Goal: Navigation & Orientation: Find specific page/section

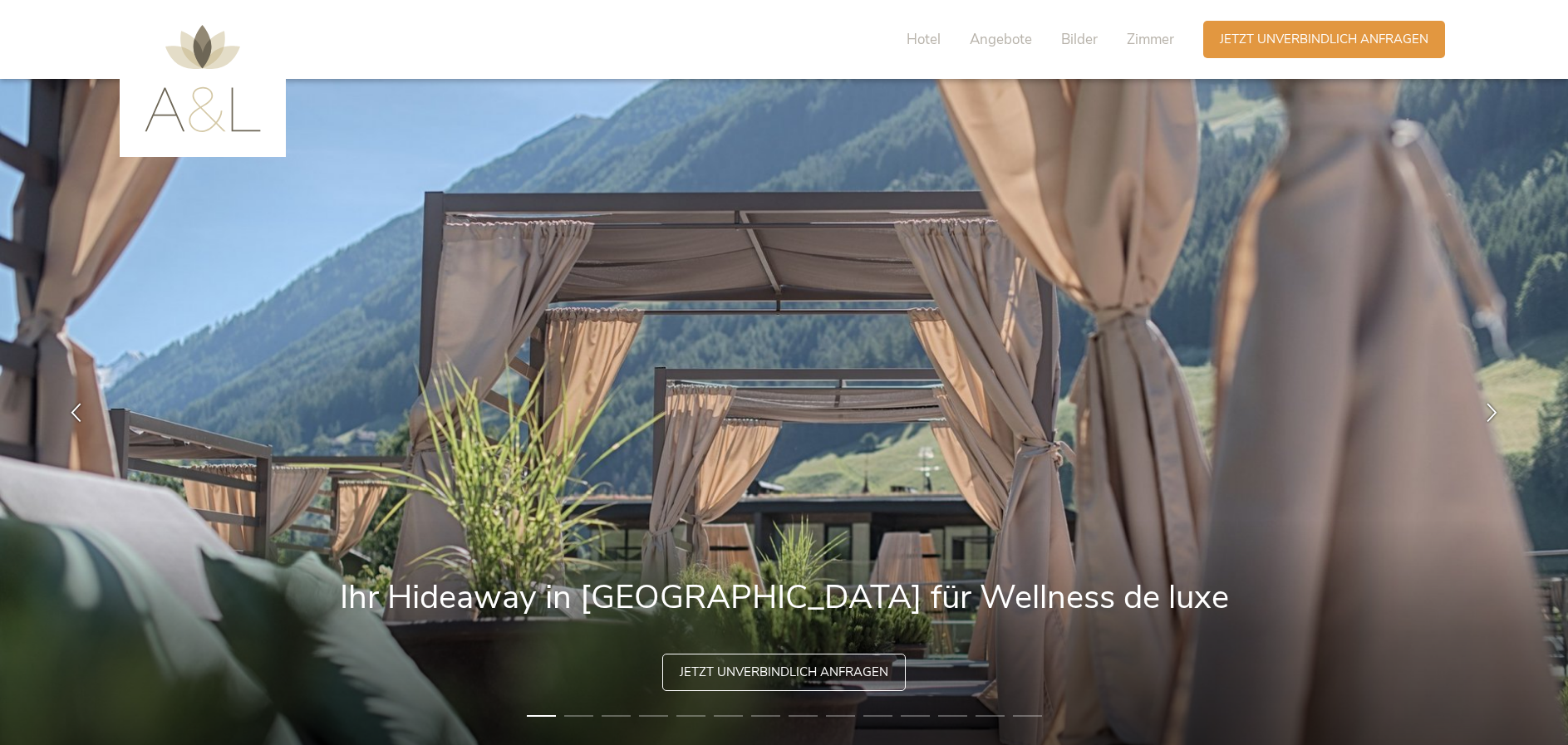
click at [1175, 45] on div "Hotel Angebote Bilder Zimmer" at bounding box center [1045, 39] width 318 height 37
click at [1164, 44] on span "Zimmer" at bounding box center [1150, 39] width 47 height 19
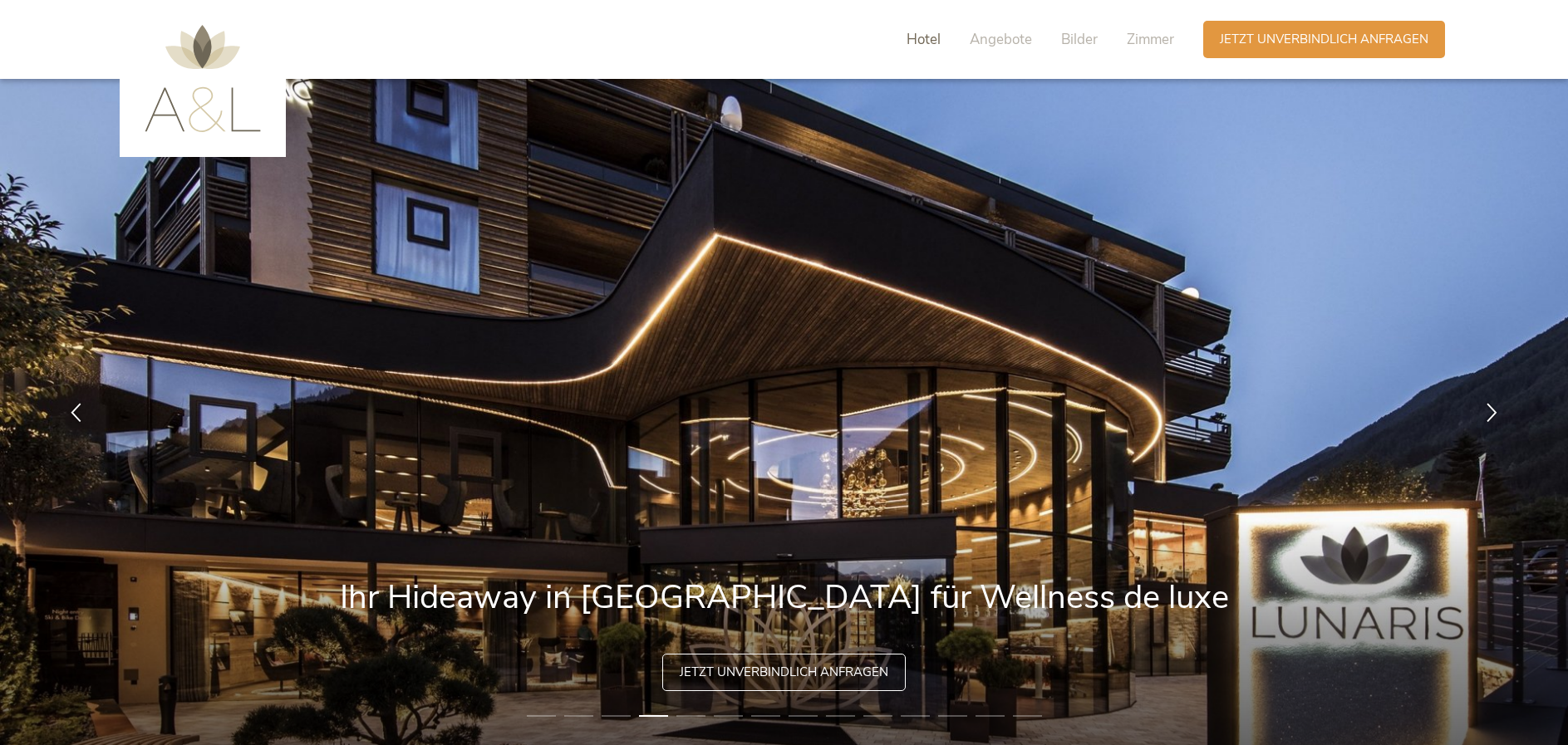
click at [929, 35] on span "Hotel" at bounding box center [924, 39] width 34 height 19
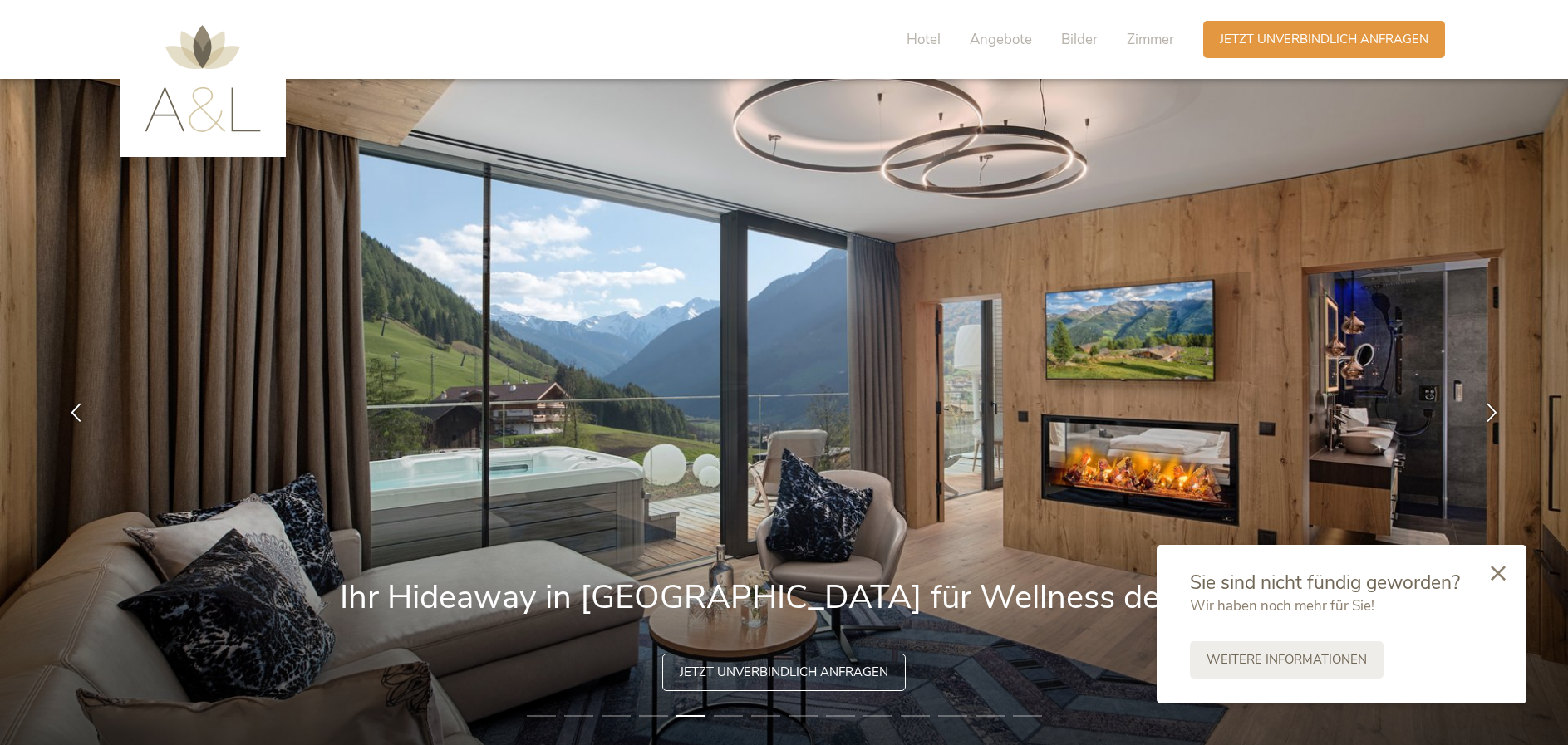
click at [239, 111] on img at bounding box center [203, 78] width 117 height 107
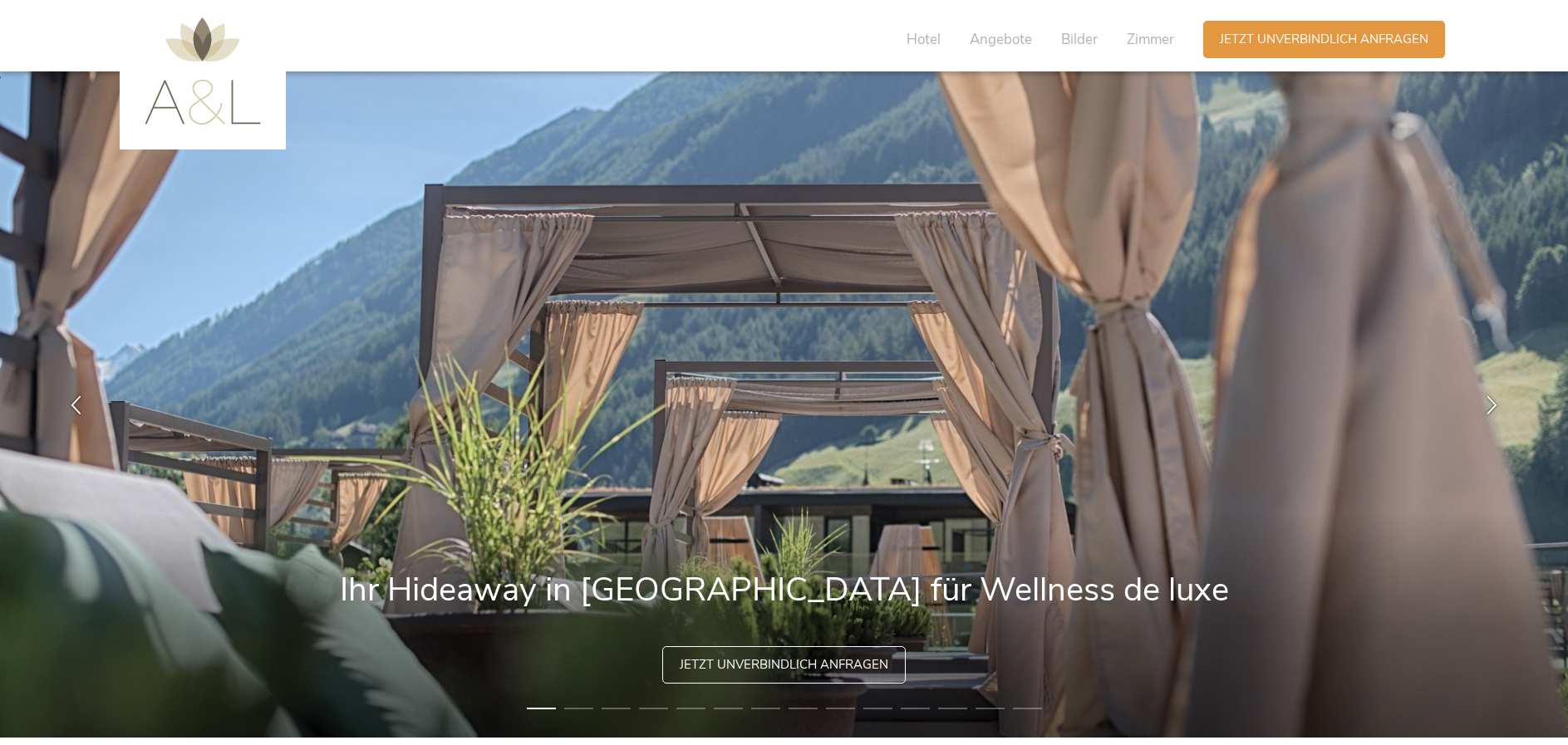
scroll to position [2, 0]
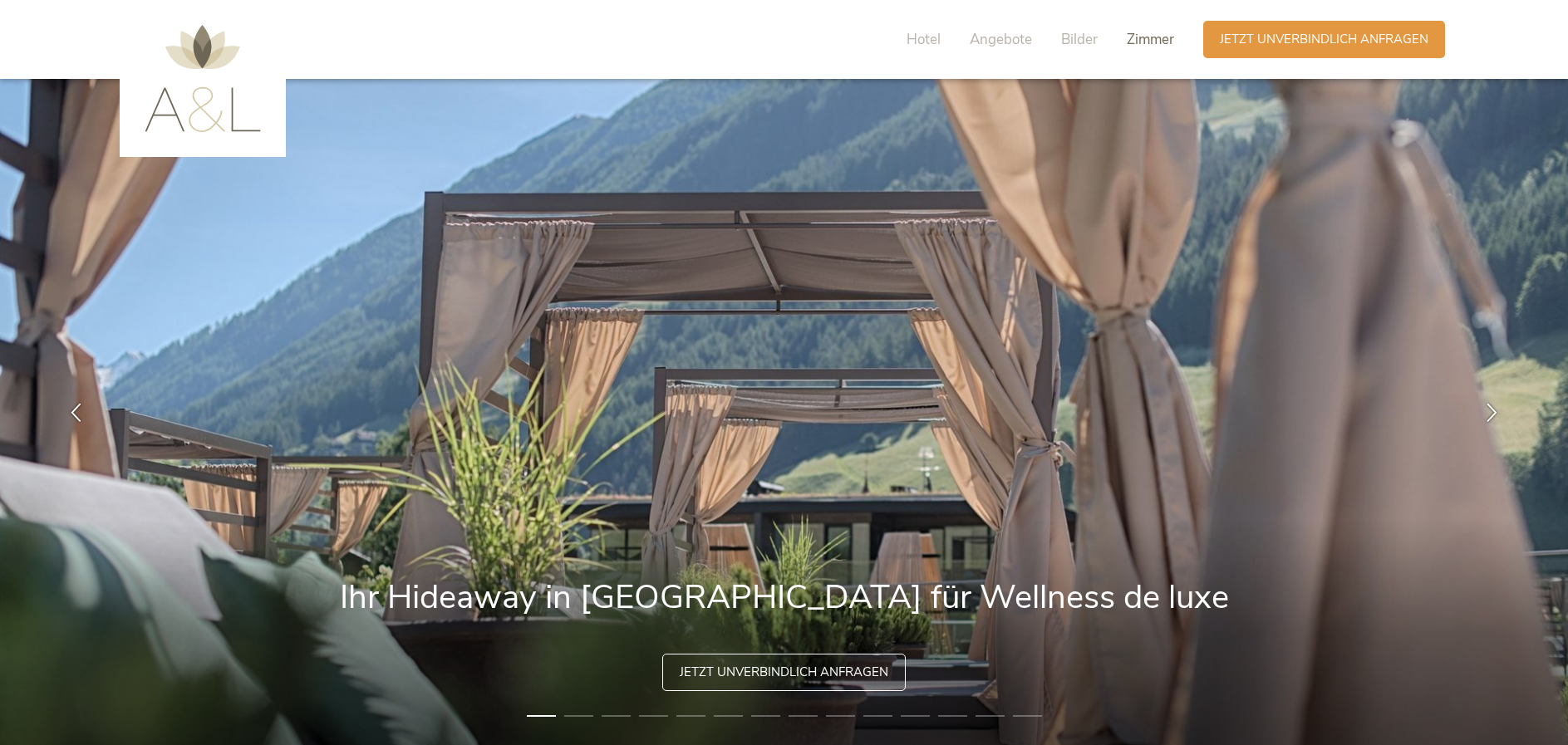
click at [1148, 43] on span "Zimmer" at bounding box center [1150, 39] width 47 height 19
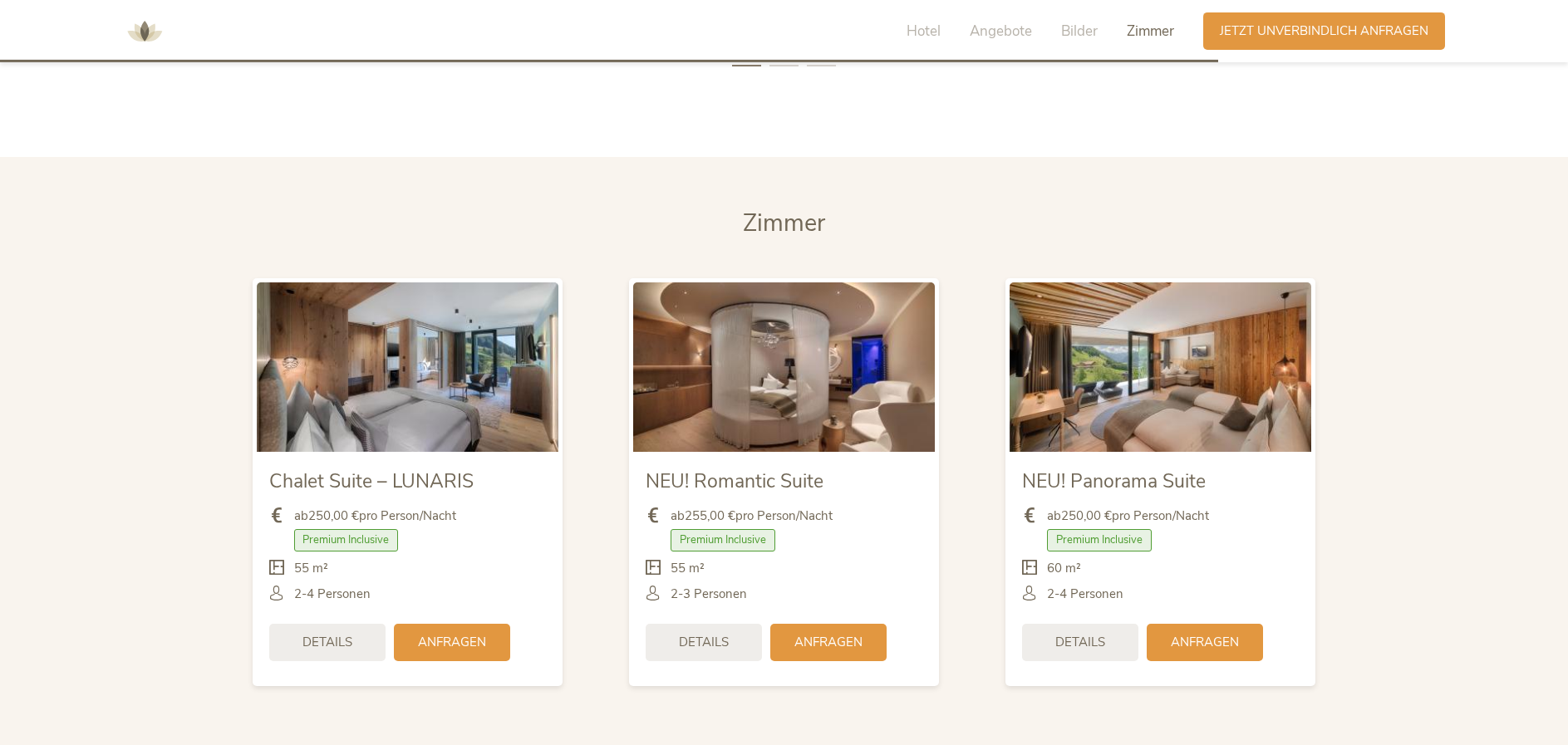
scroll to position [3950, 0]
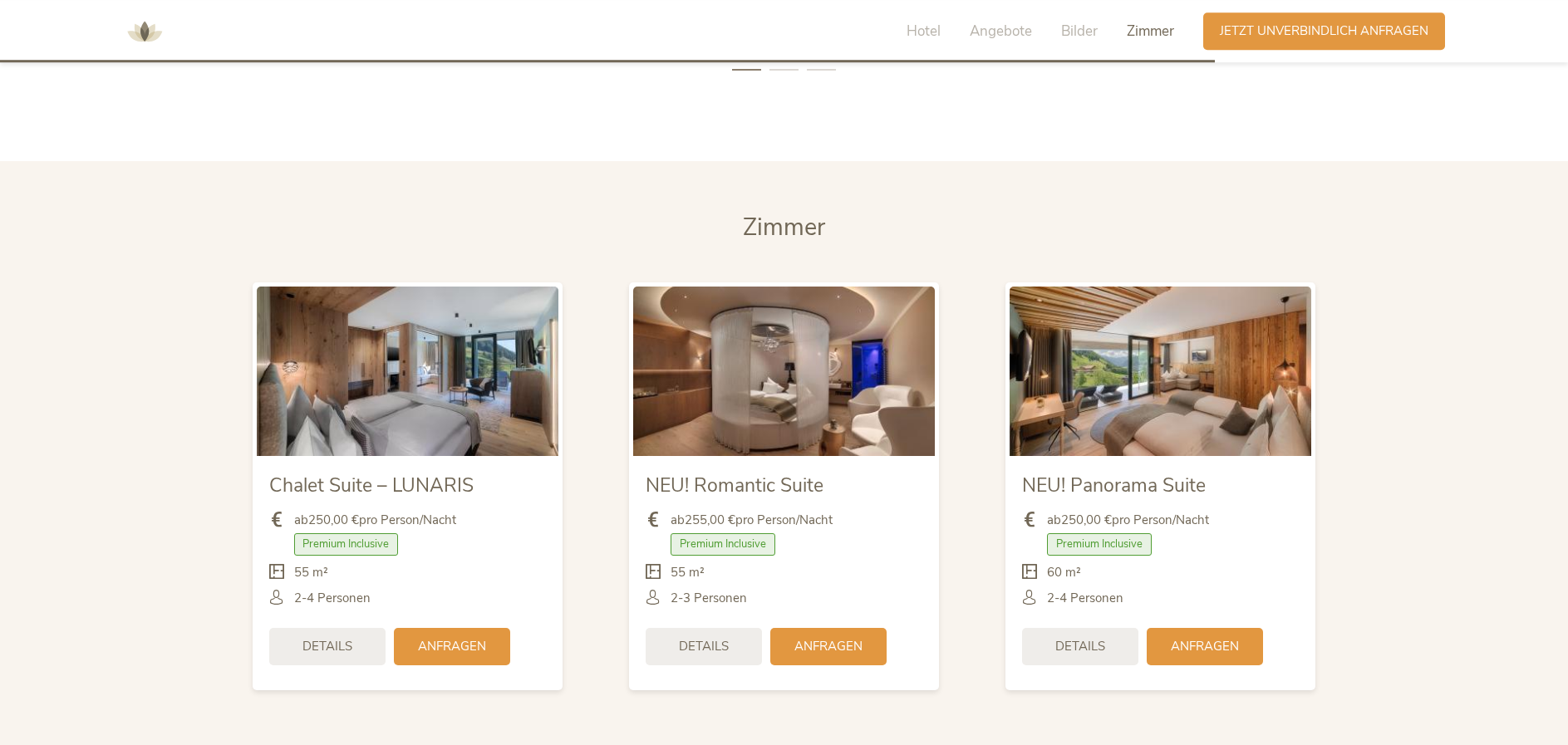
click at [784, 64] on li "2" at bounding box center [784, 70] width 29 height 17
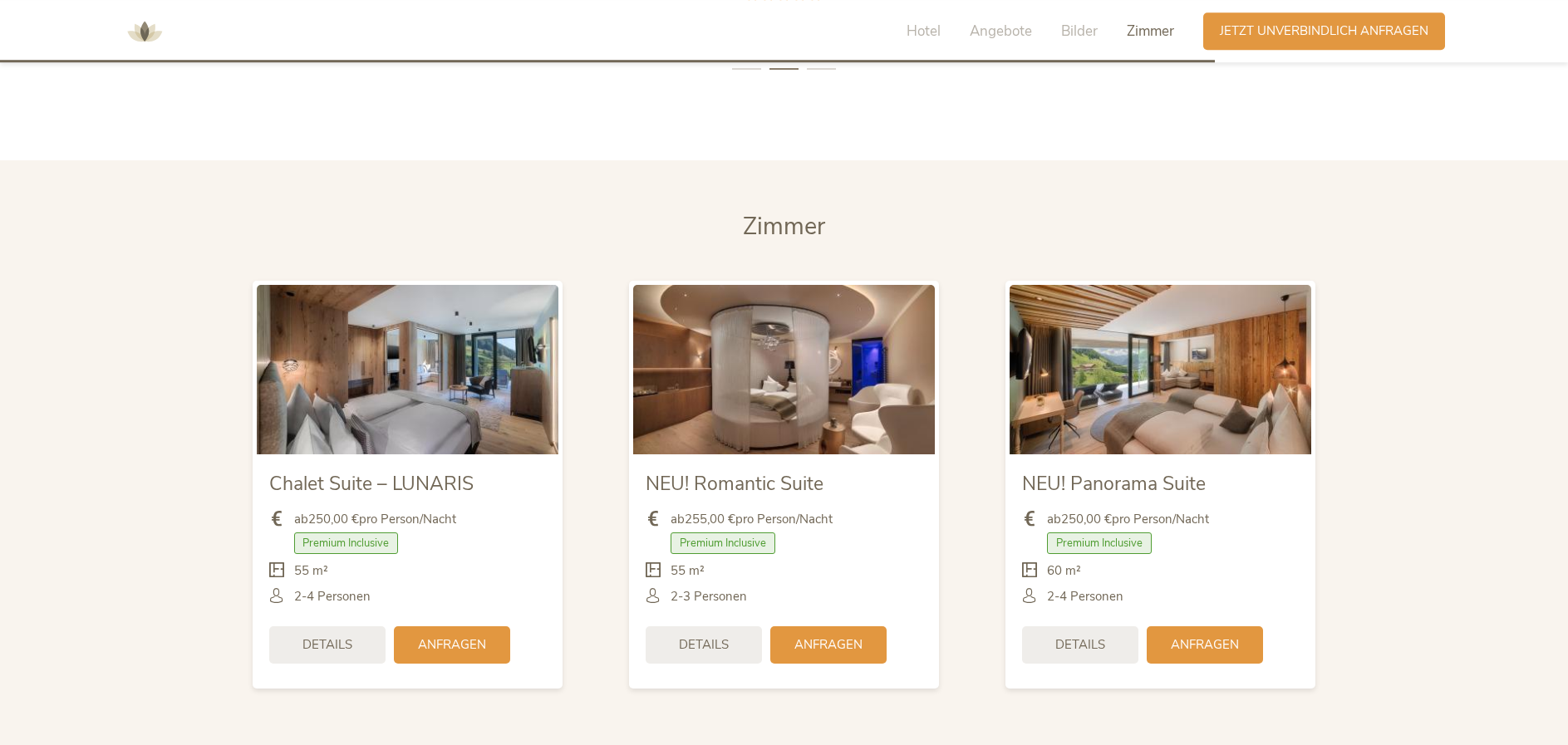
scroll to position [3954, 0]
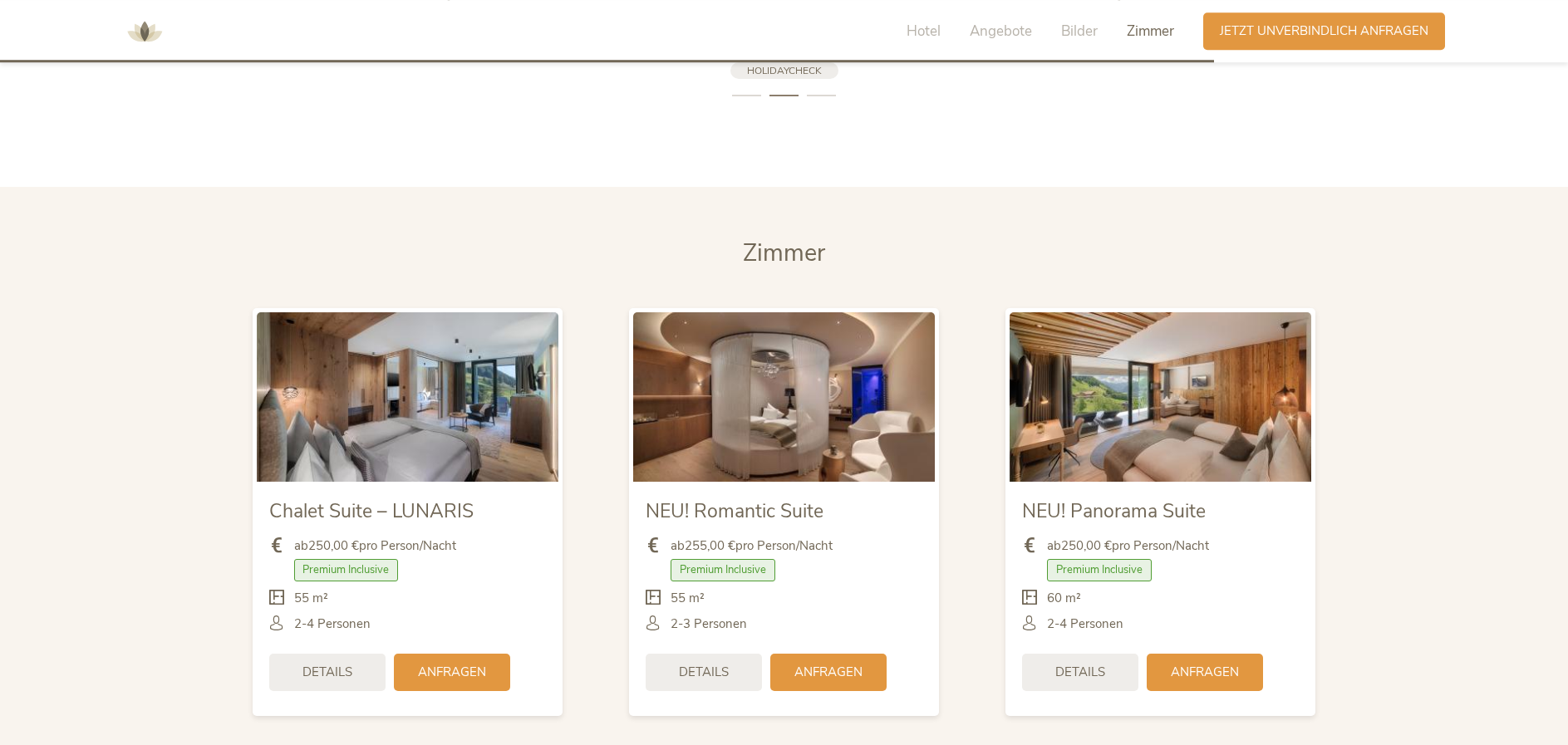
click at [818, 95] on li "3" at bounding box center [821, 95] width 29 height 17
click at [798, 71] on span "HolidayCheck" at bounding box center [784, 70] width 75 height 13
